Goal: Check status: Check status

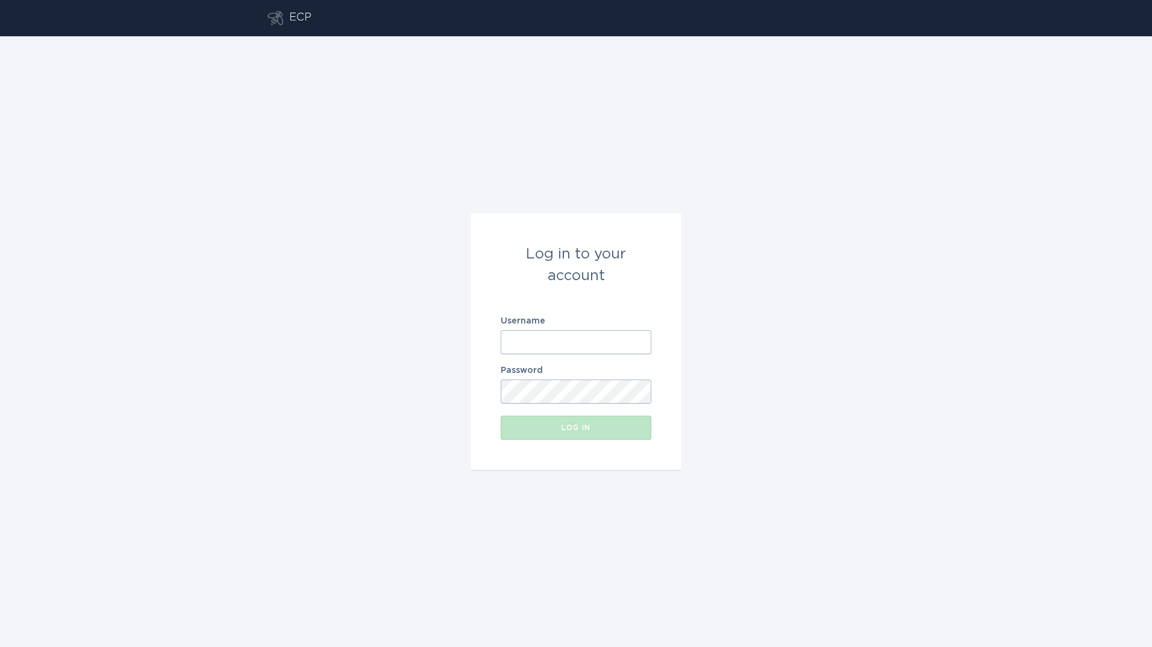
click at [552, 339] on input "Username" at bounding box center [576, 342] width 151 height 24
click at [591, 345] on input "Username" at bounding box center [576, 342] width 151 height 24
type input "[PERSON_NAME][EMAIL_ADDRESS][PERSON_NAME][DOMAIN_NAME]"
click at [501, 416] on button "Log in" at bounding box center [576, 428] width 151 height 24
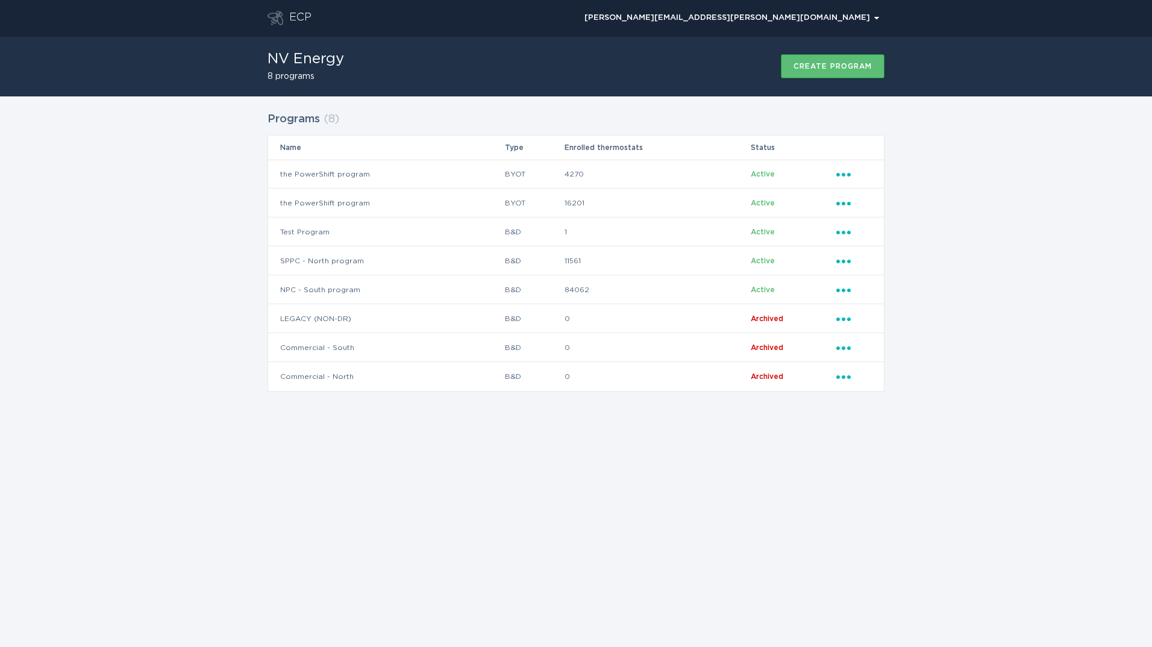
click at [207, 251] on div "Programs ( 8 ) Name Type Enrolled thermostats Status the PowerShift program BYO…" at bounding box center [576, 258] width 1152 height 325
click at [362, 201] on td "the PowerShift program" at bounding box center [386, 203] width 236 height 29
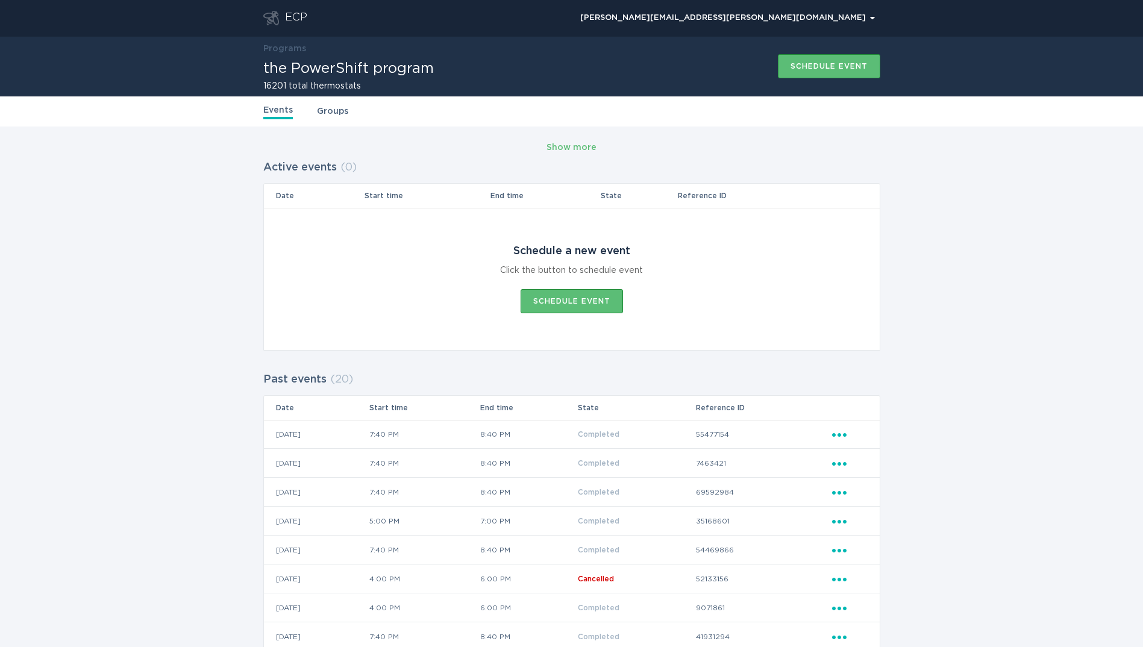
click at [338, 112] on link "Groups" at bounding box center [332, 111] width 31 height 13
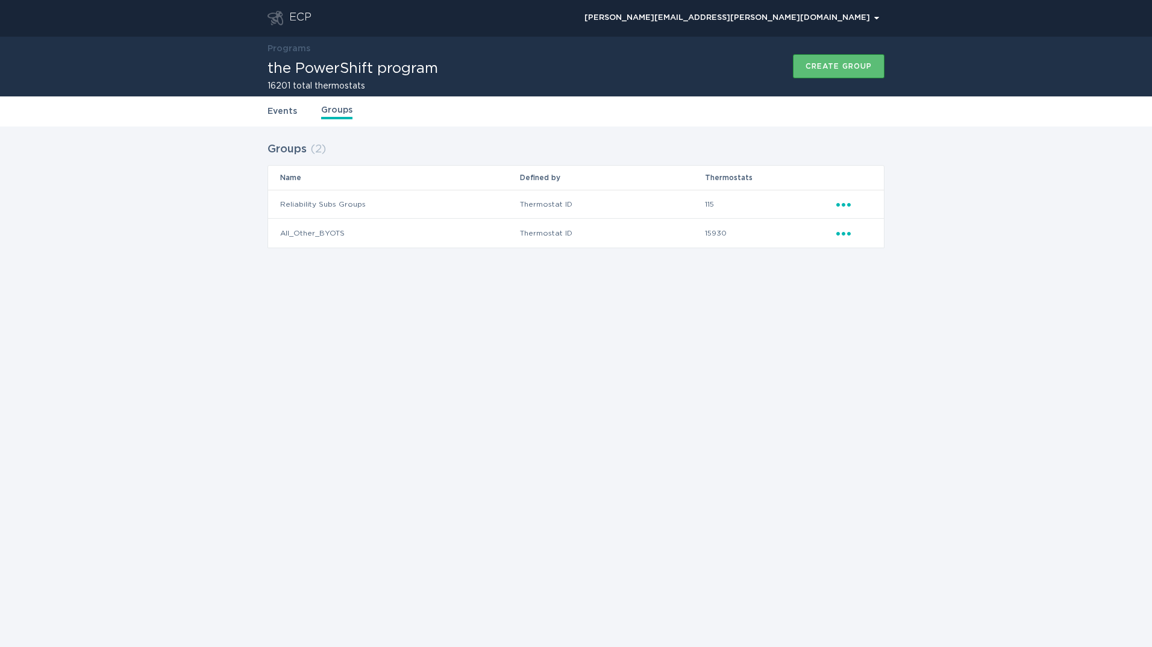
click at [287, 113] on link "Events" at bounding box center [283, 111] width 30 height 13
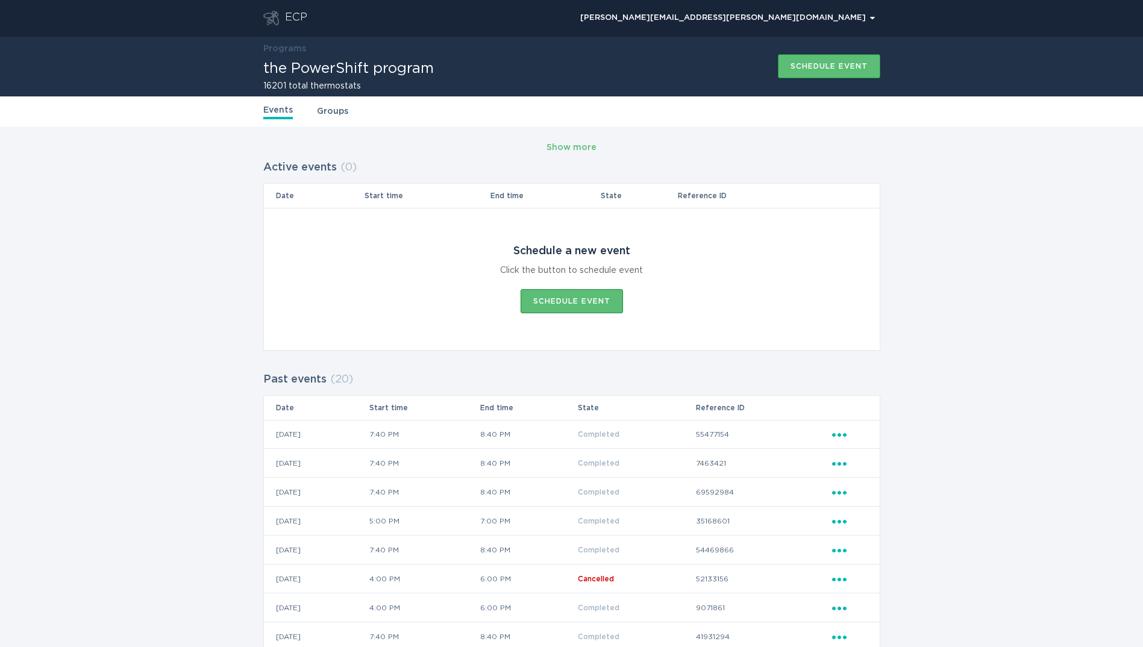
click at [294, 11] on div "ECP" at bounding box center [296, 18] width 22 height 14
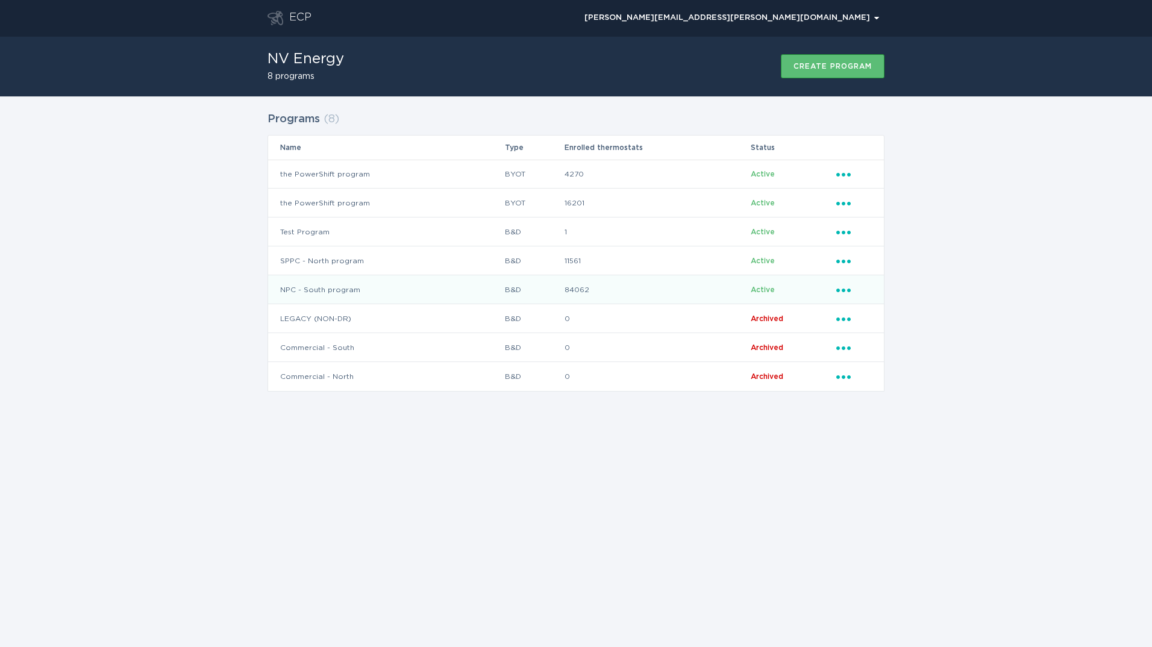
click at [350, 291] on td "NPC - South program" at bounding box center [386, 289] width 236 height 29
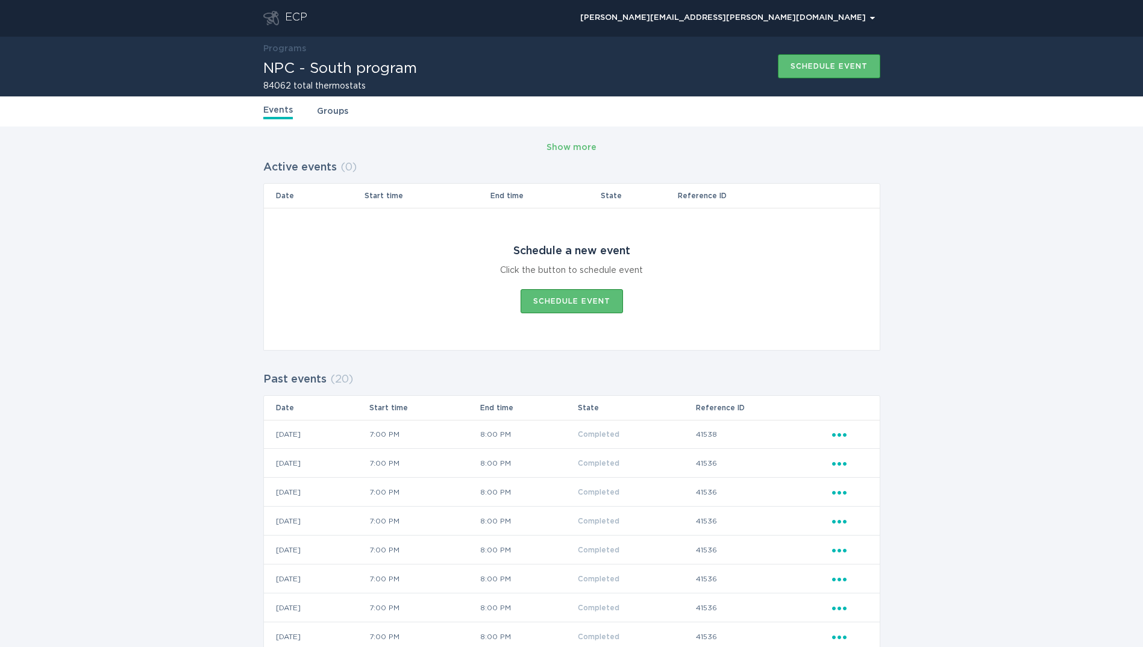
click at [347, 115] on div "Events Groups" at bounding box center [571, 111] width 617 height 30
click at [342, 115] on link "Groups" at bounding box center [332, 111] width 31 height 13
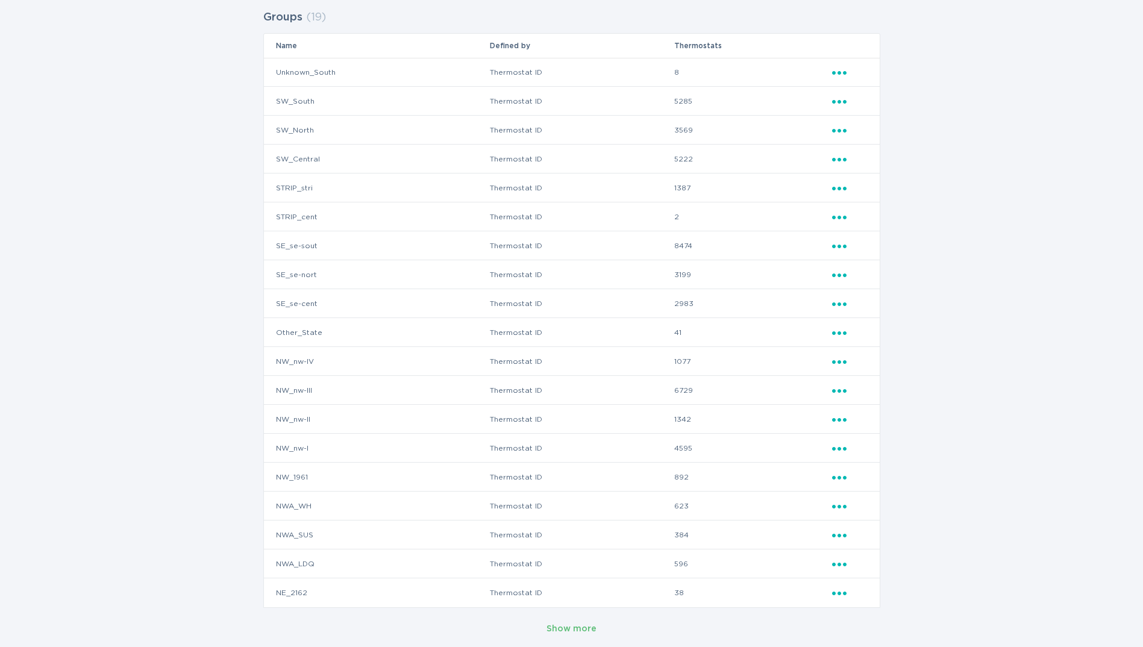
scroll to position [135, 0]
click at [592, 630] on div "Show more" at bounding box center [572, 626] width 50 height 13
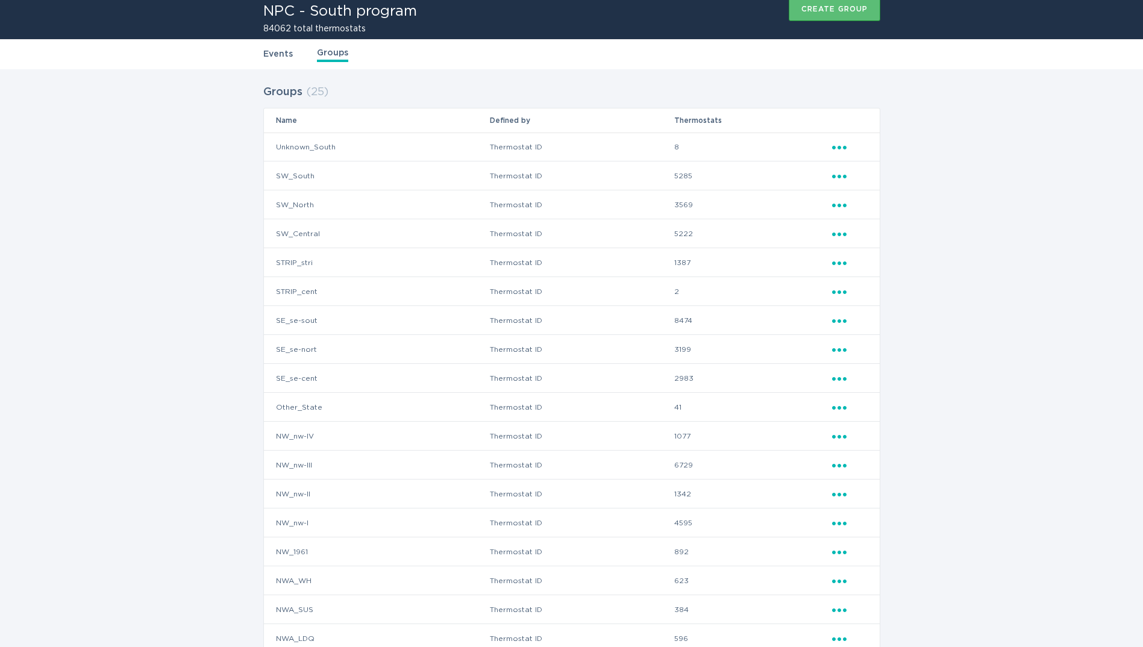
scroll to position [55, 0]
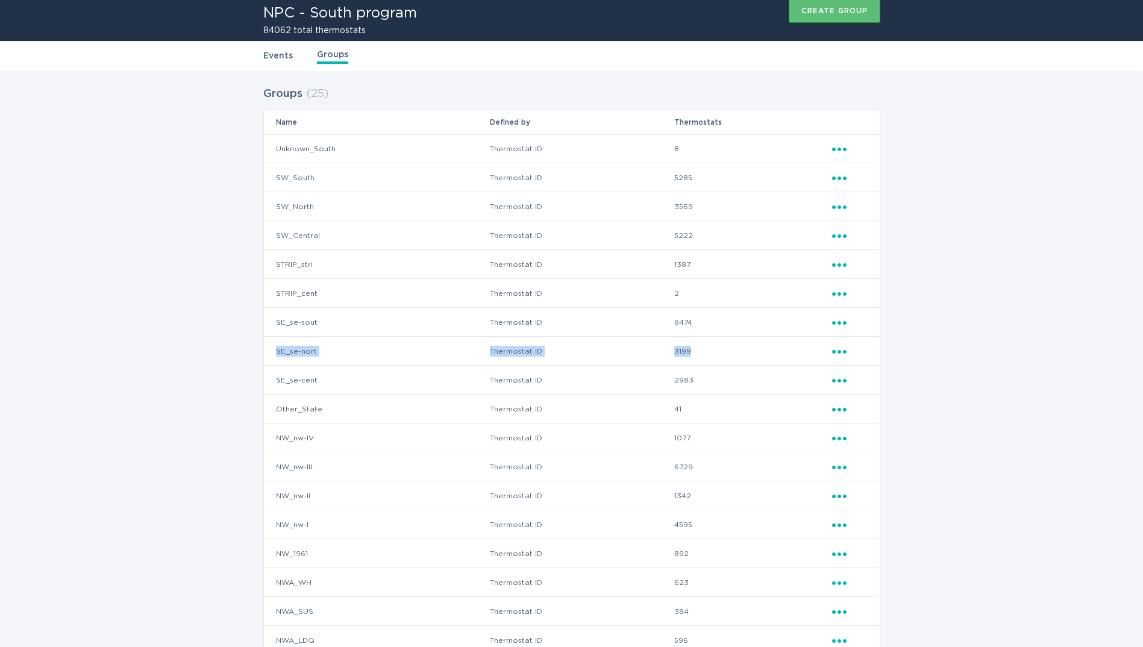
drag, startPoint x: 273, startPoint y: 350, endPoint x: 738, endPoint y: 345, distance: 465.3
click at [738, 345] on tr "SE_se-nort Thermostat ID 3199 Ellipsis" at bounding box center [572, 351] width 616 height 29
click at [611, 352] on td "Thermostat ID" at bounding box center [581, 351] width 185 height 29
